Goal: Understand process/instructions: Learn how to perform a task or action

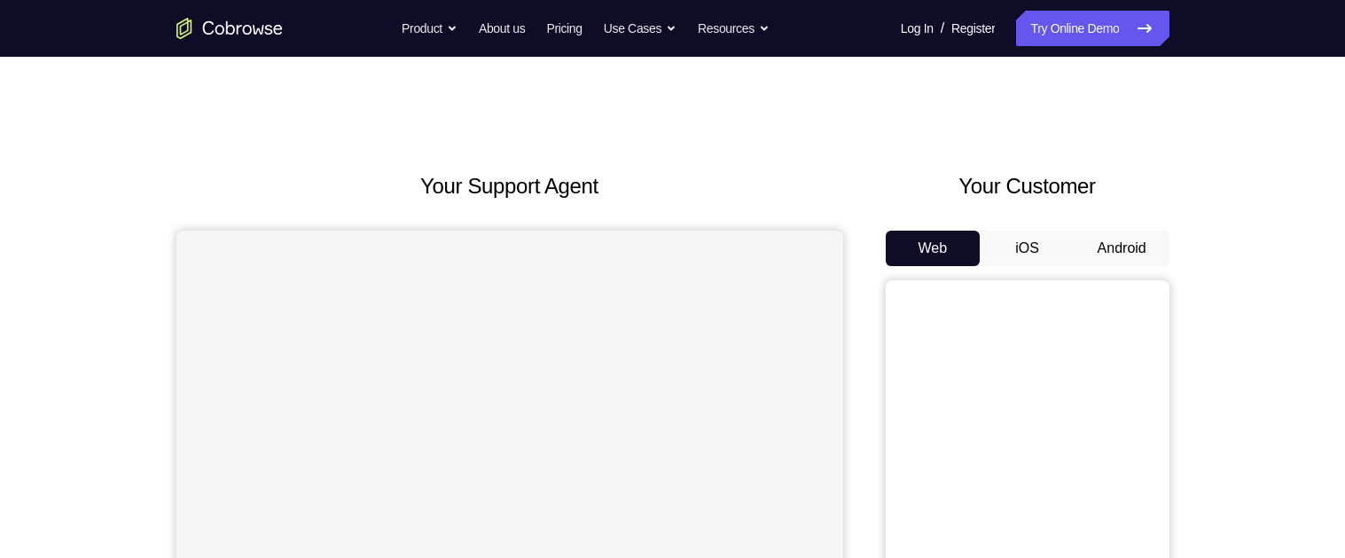
click at [1123, 257] on button "Android" at bounding box center [1122, 248] width 95 height 35
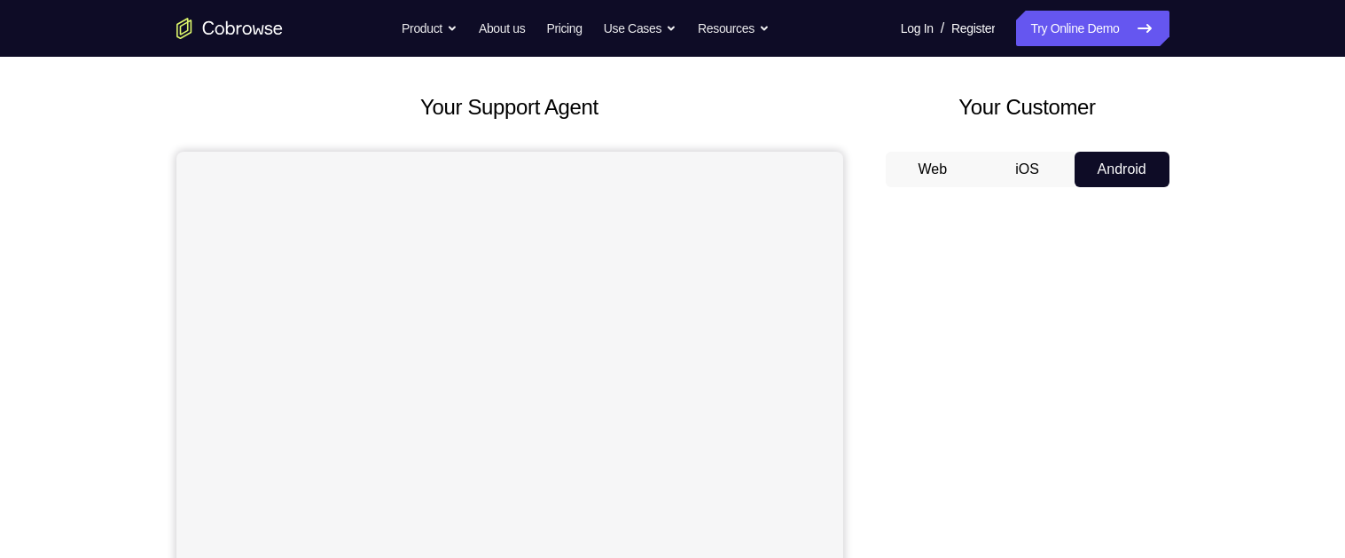
scroll to position [149, 0]
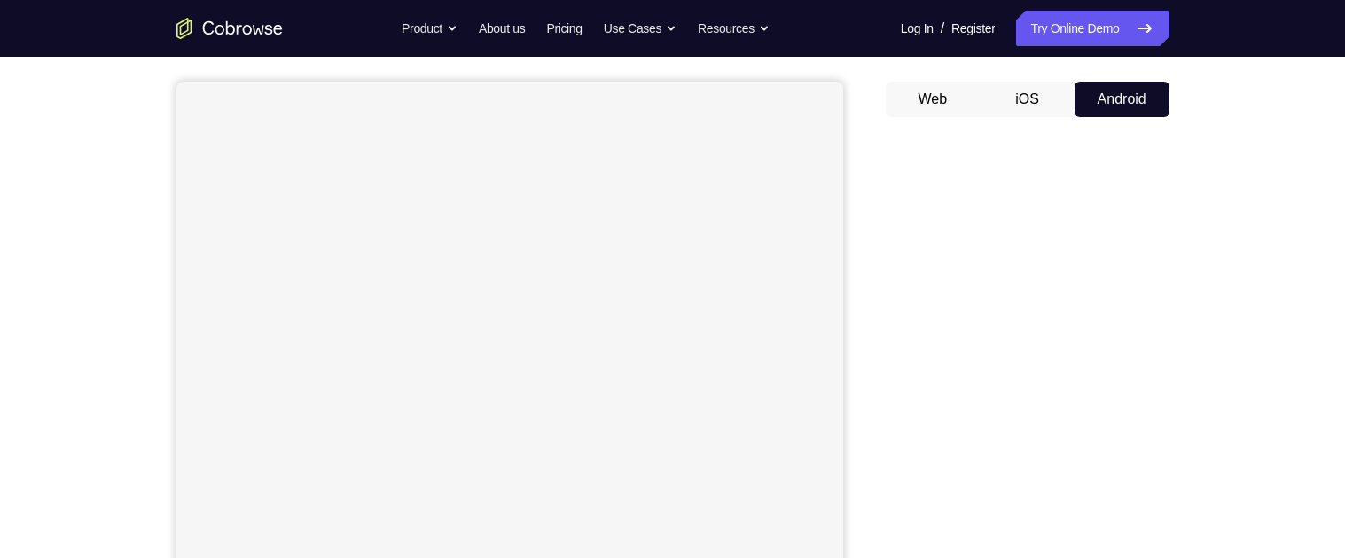
click at [1036, 82] on button "iOS" at bounding box center [1027, 99] width 95 height 35
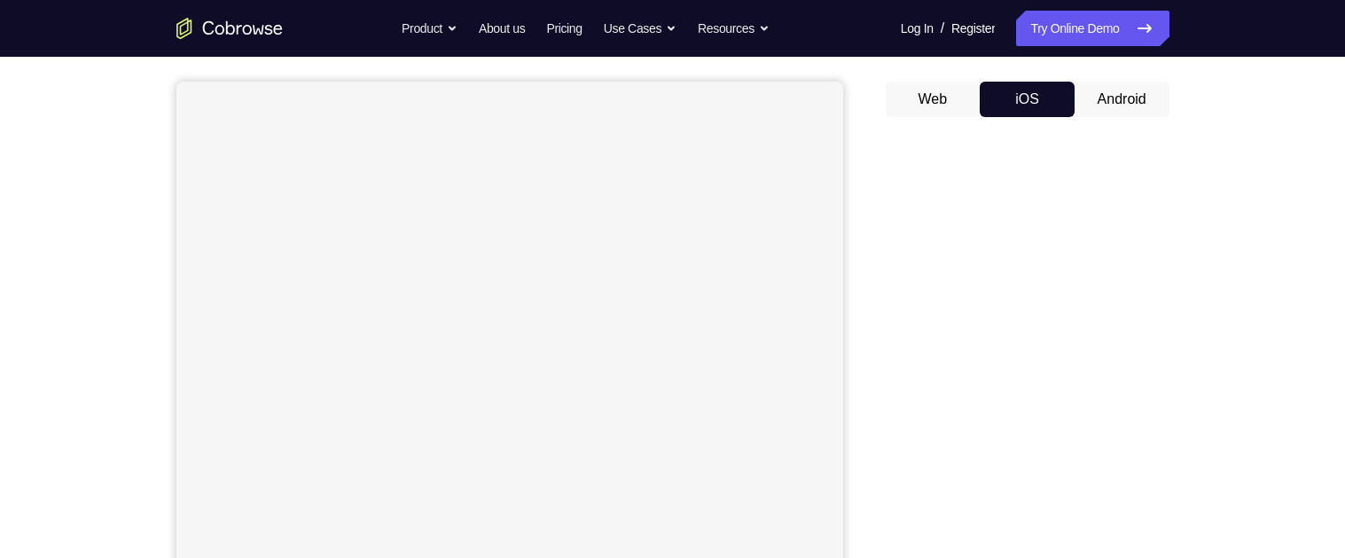
click at [1119, 103] on button "Android" at bounding box center [1122, 99] width 95 height 35
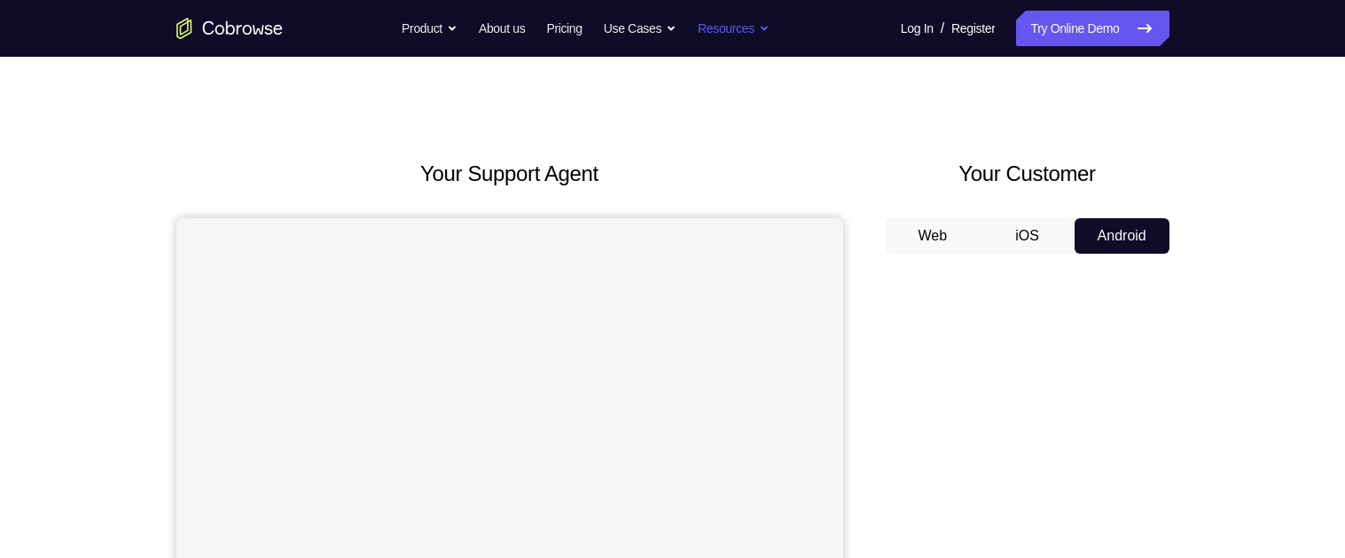
scroll to position [13, 0]
click at [1046, 219] on button "iOS" at bounding box center [1027, 234] width 95 height 35
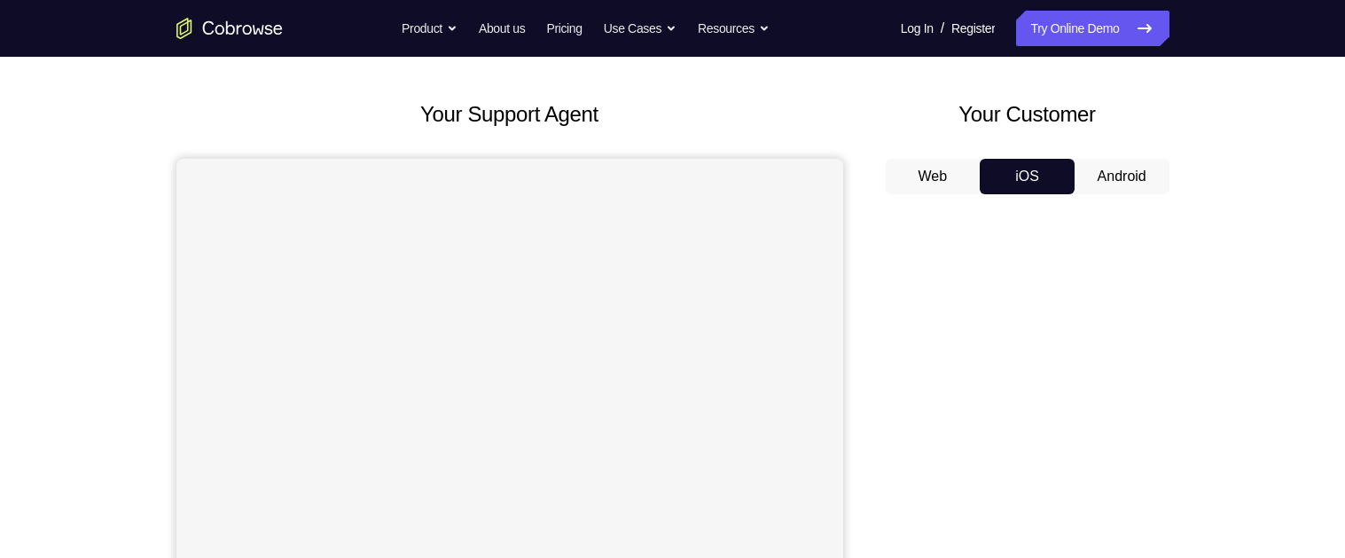
scroll to position [29, 0]
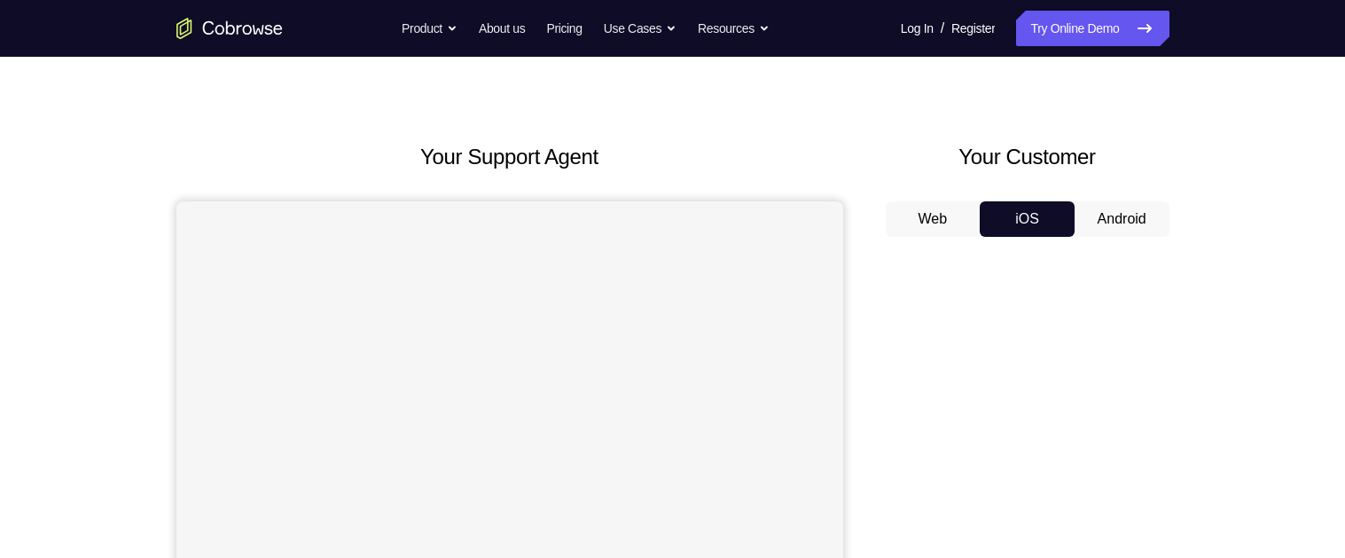
click at [1114, 230] on button "Android" at bounding box center [1122, 218] width 95 height 35
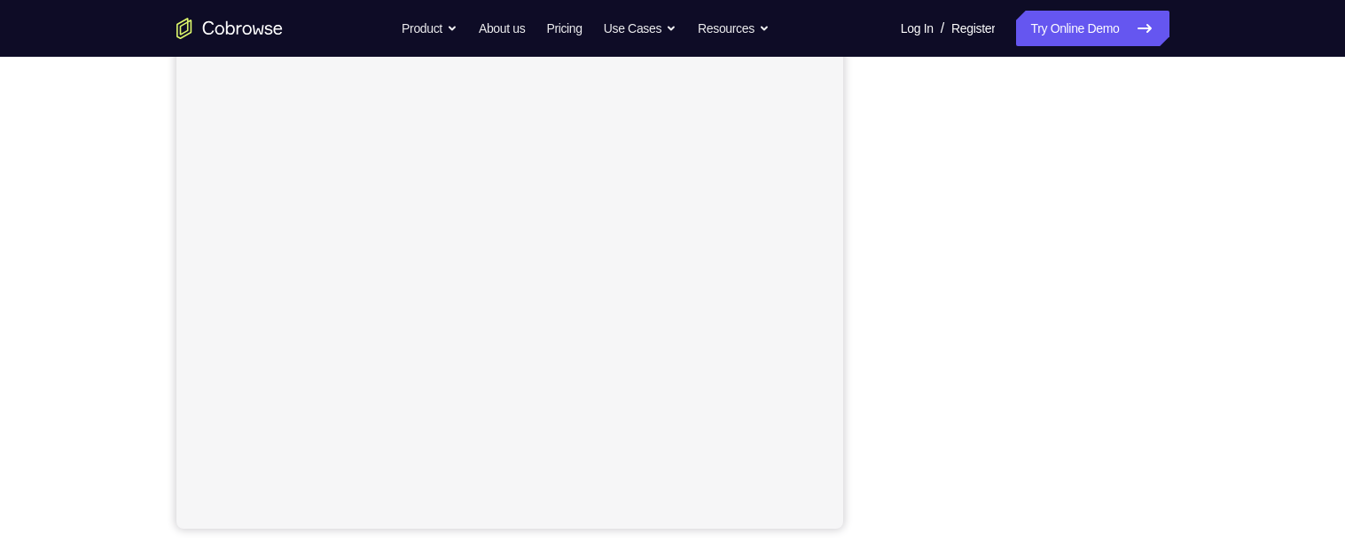
scroll to position [292, 0]
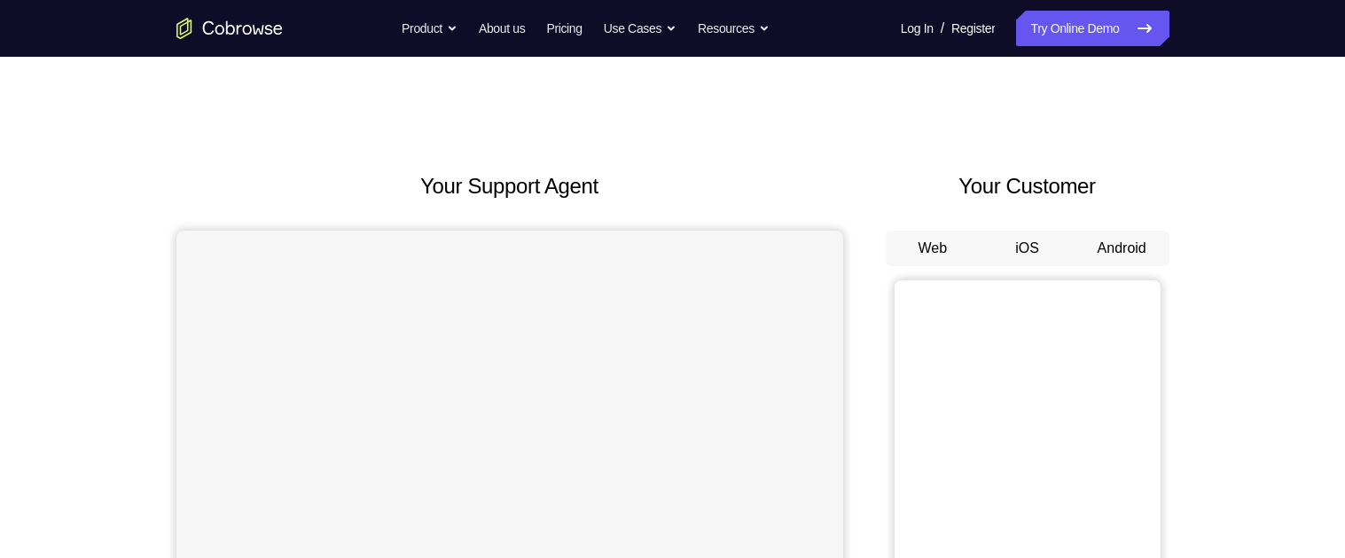
scroll to position [118, 0]
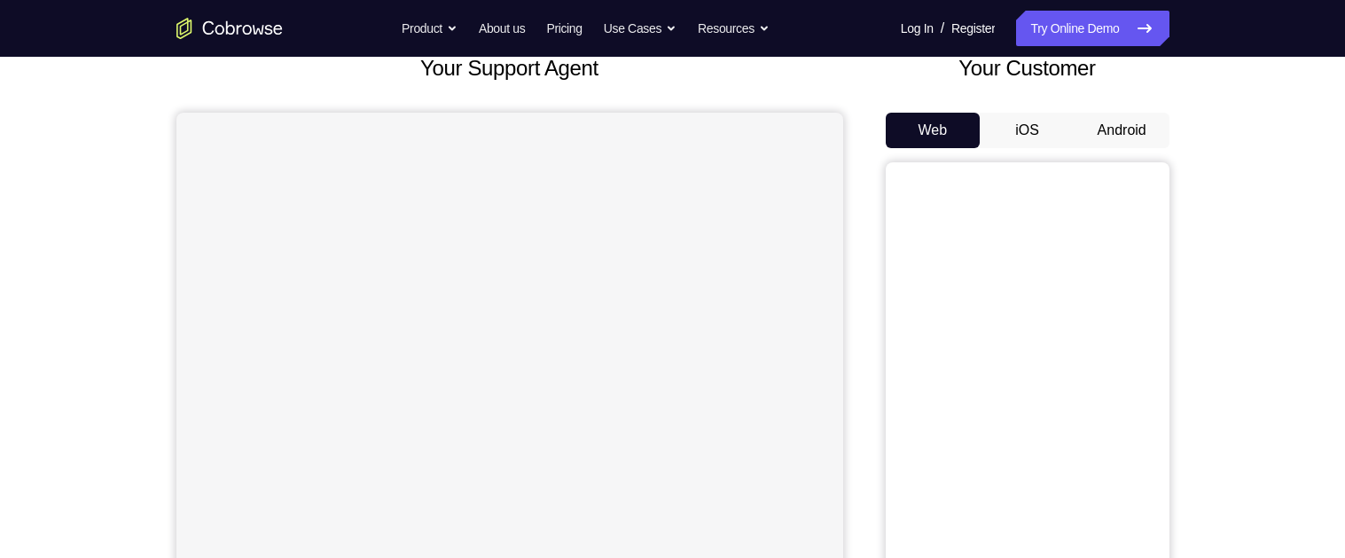
click at [1338, 117] on div "Your Support Agent Your Customer Web iOS Android Next Steps We’d be happy to gi…" at bounding box center [672, 523] width 1345 height 1169
click at [1136, 114] on button "Android" at bounding box center [1122, 130] width 95 height 35
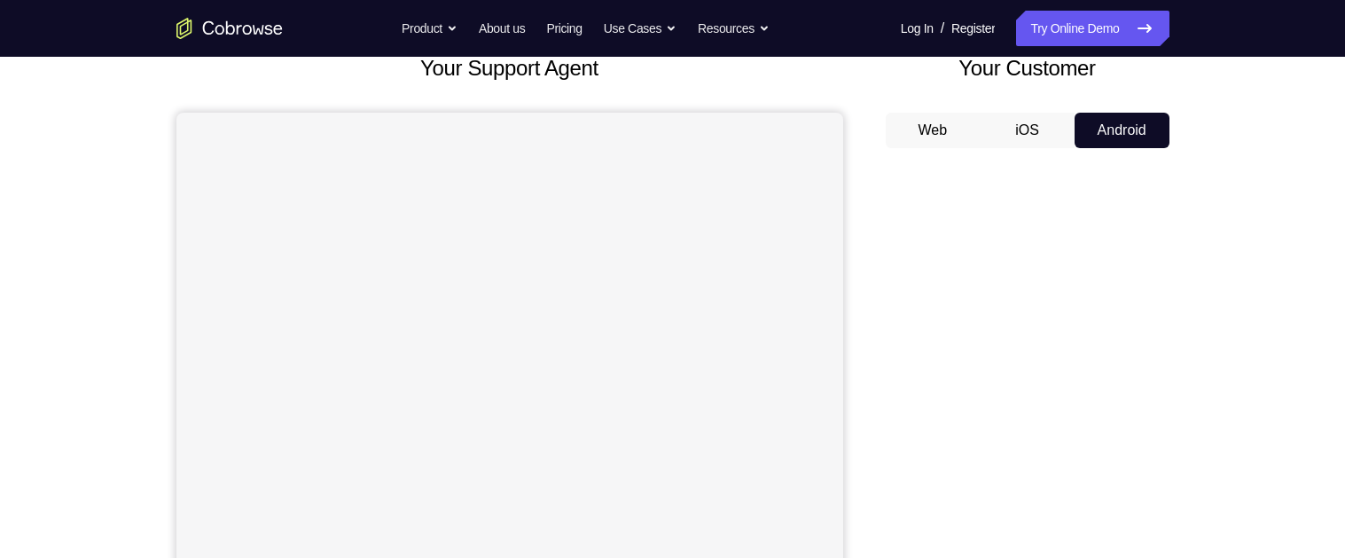
click at [1280, 235] on div "Your Support Agent Your Customer Web iOS Android Next Steps We’d be happy to gi…" at bounding box center [672, 523] width 1345 height 1169
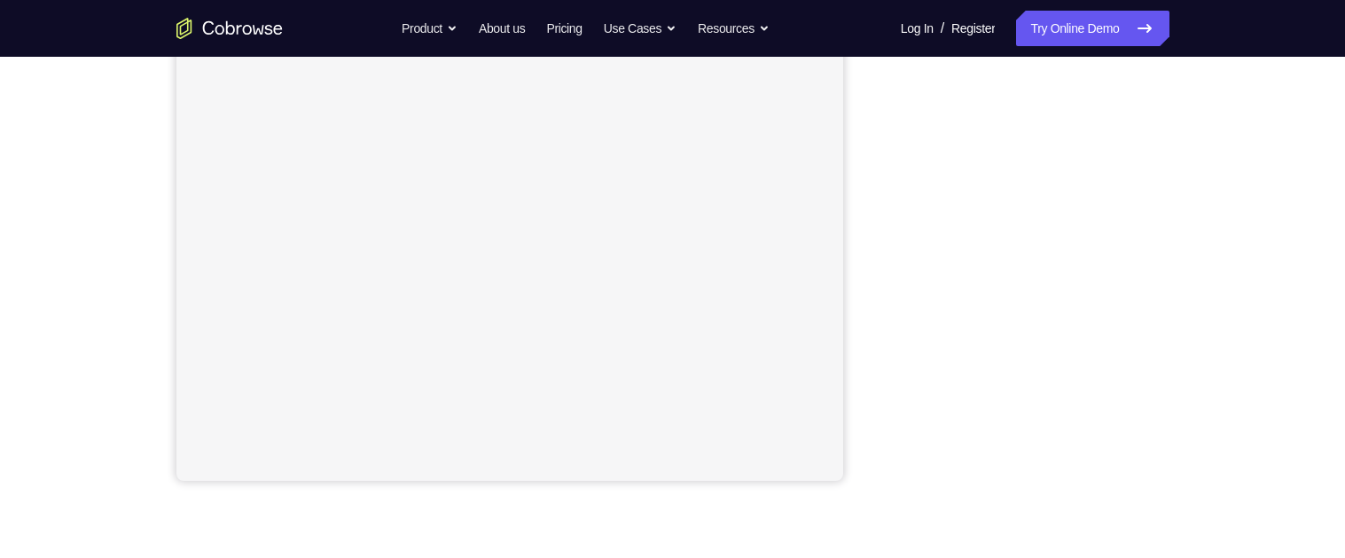
scroll to position [342, 0]
